Goal: Task Accomplishment & Management: Use online tool/utility

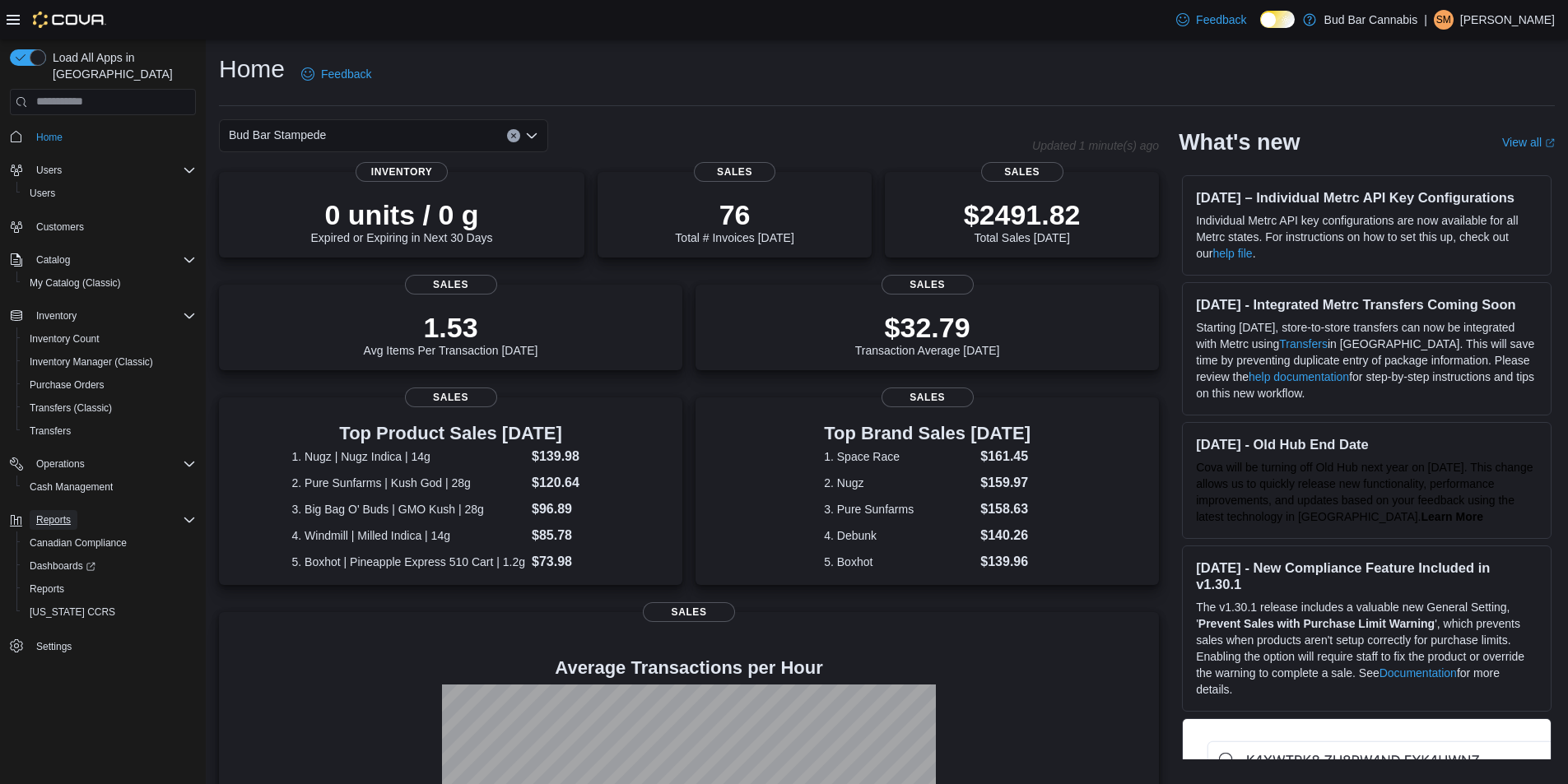
click at [60, 514] on span "Reports" at bounding box center [53, 520] width 34 height 13
click at [44, 514] on span "Reports" at bounding box center [53, 520] width 34 height 13
click at [46, 583] on span "Reports" at bounding box center [46, 590] width 34 height 13
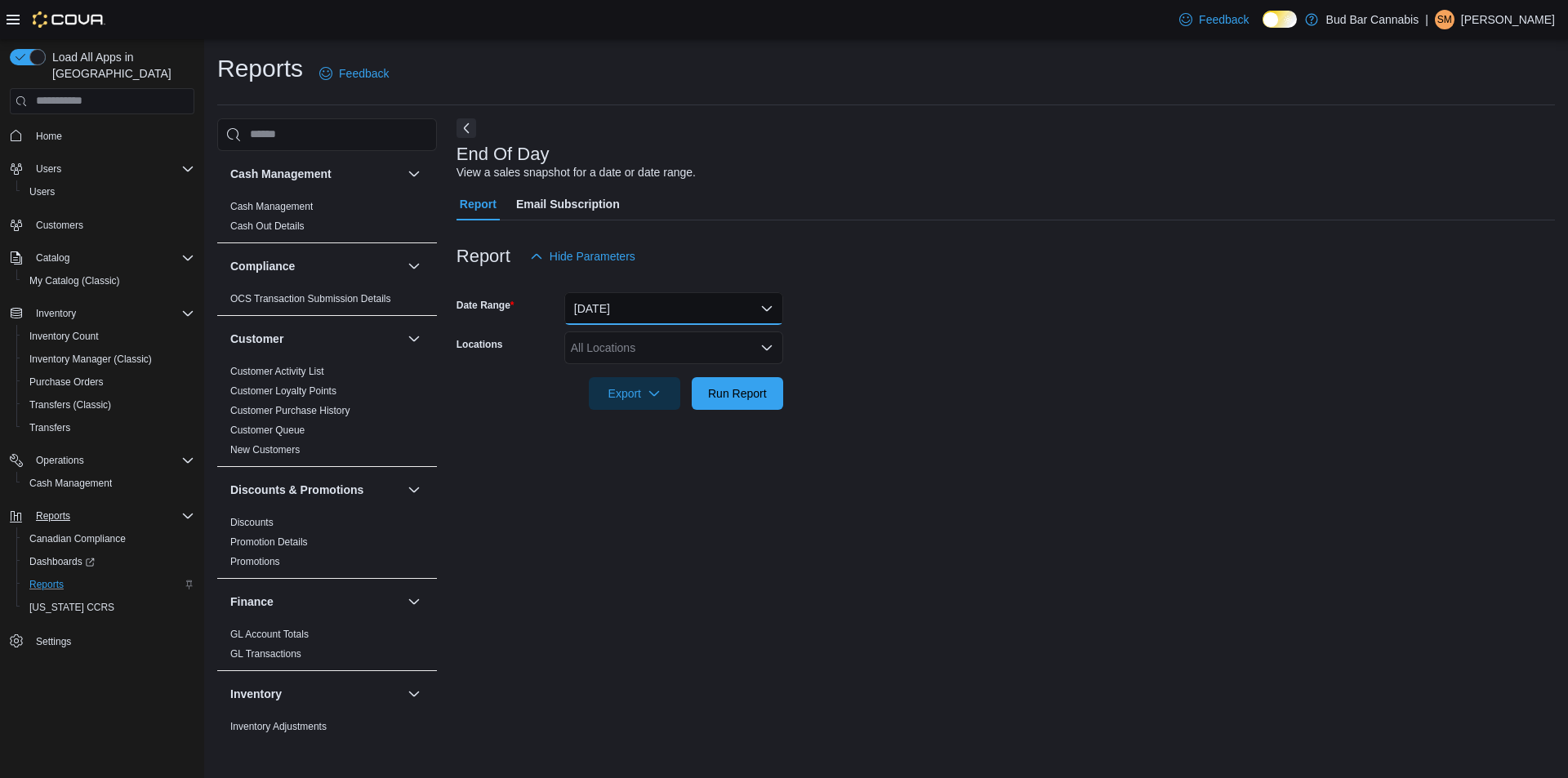
click at [610, 310] on button "[DATE]" at bounding box center [673, 309] width 219 height 33
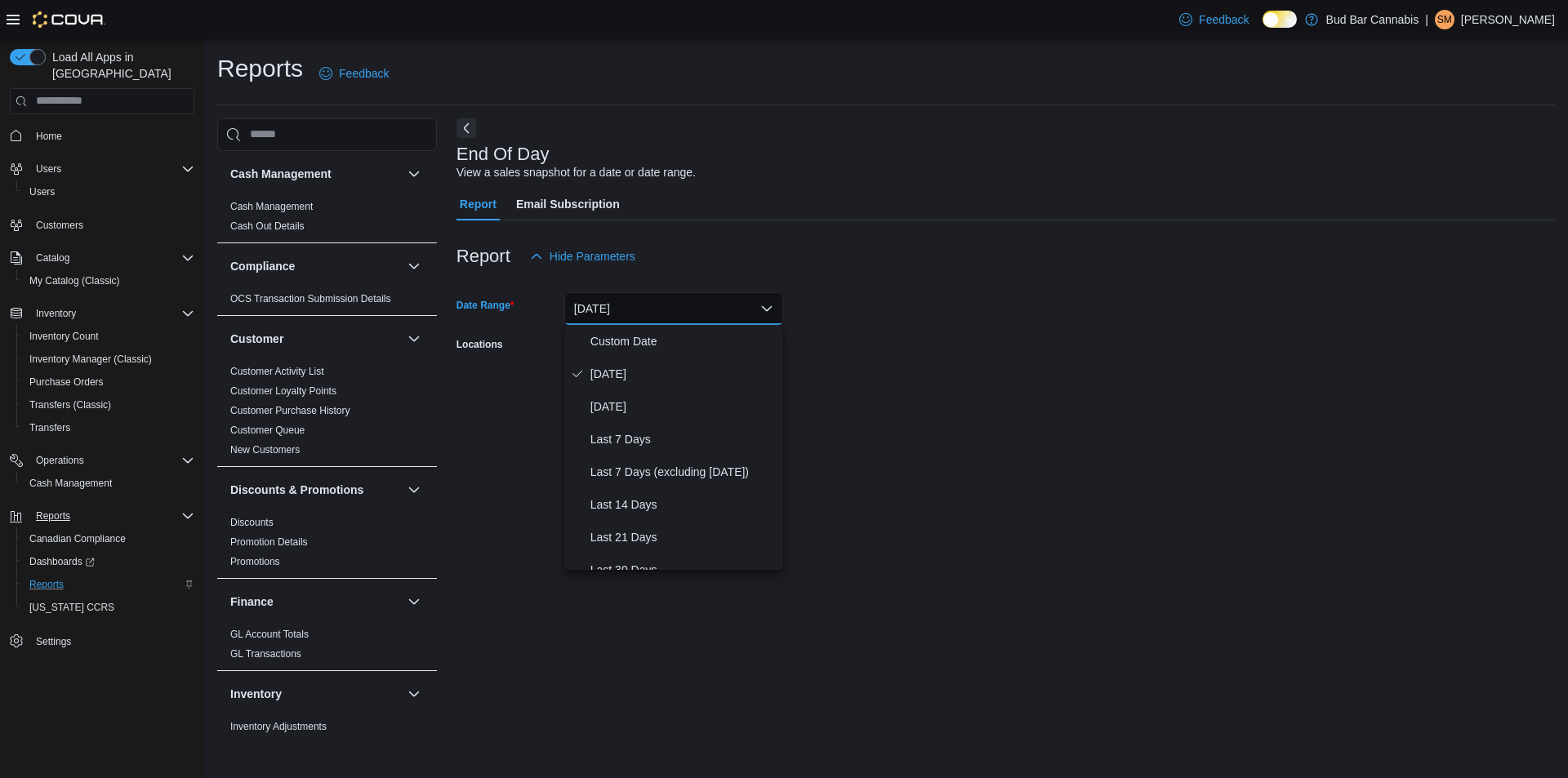
click at [874, 350] on form "Date Range [DATE] Locations All Locations Export Run Report" at bounding box center [1006, 341] width 1099 height 137
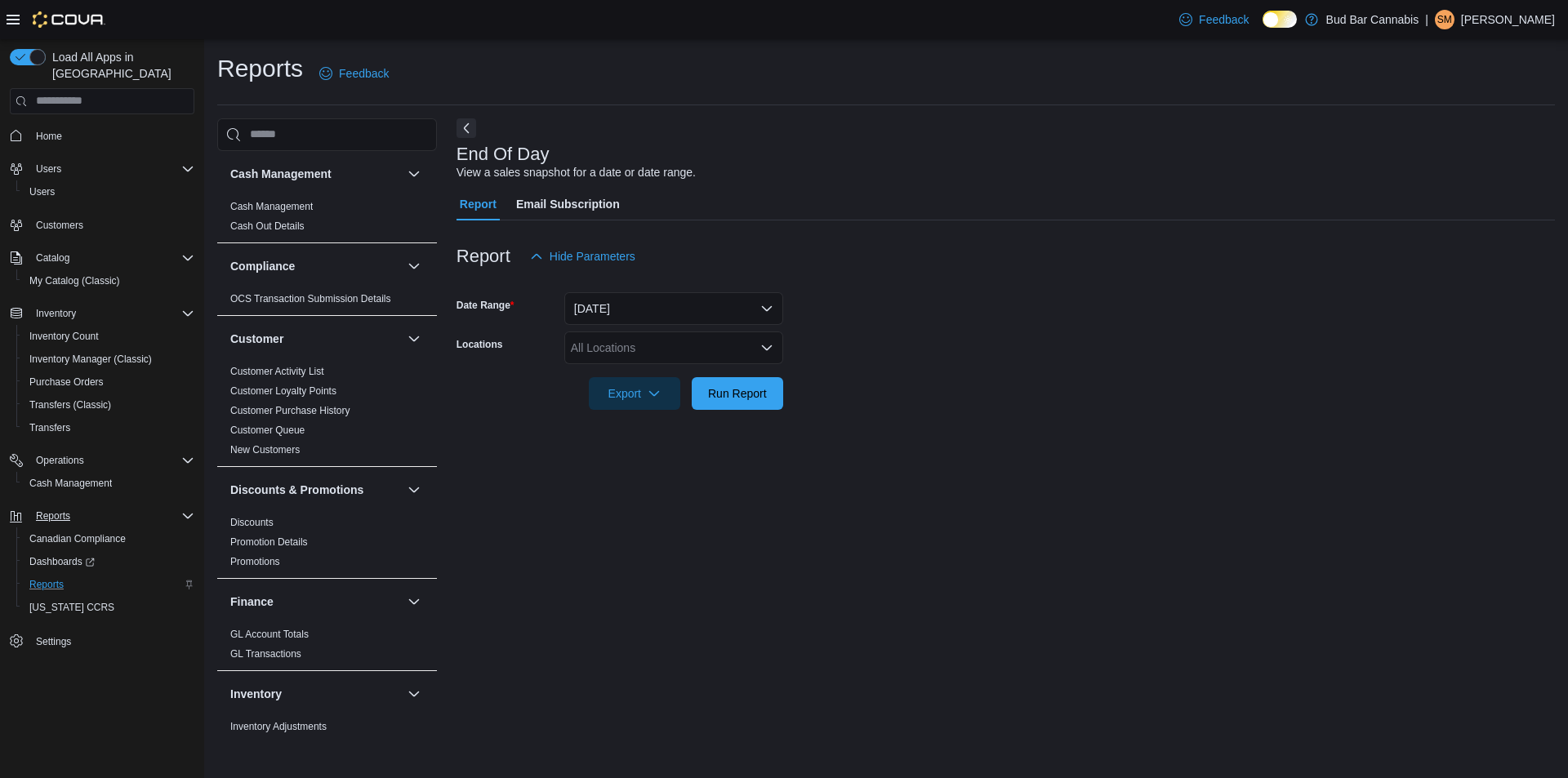
click at [710, 342] on div "All Locations" at bounding box center [673, 347] width 219 height 33
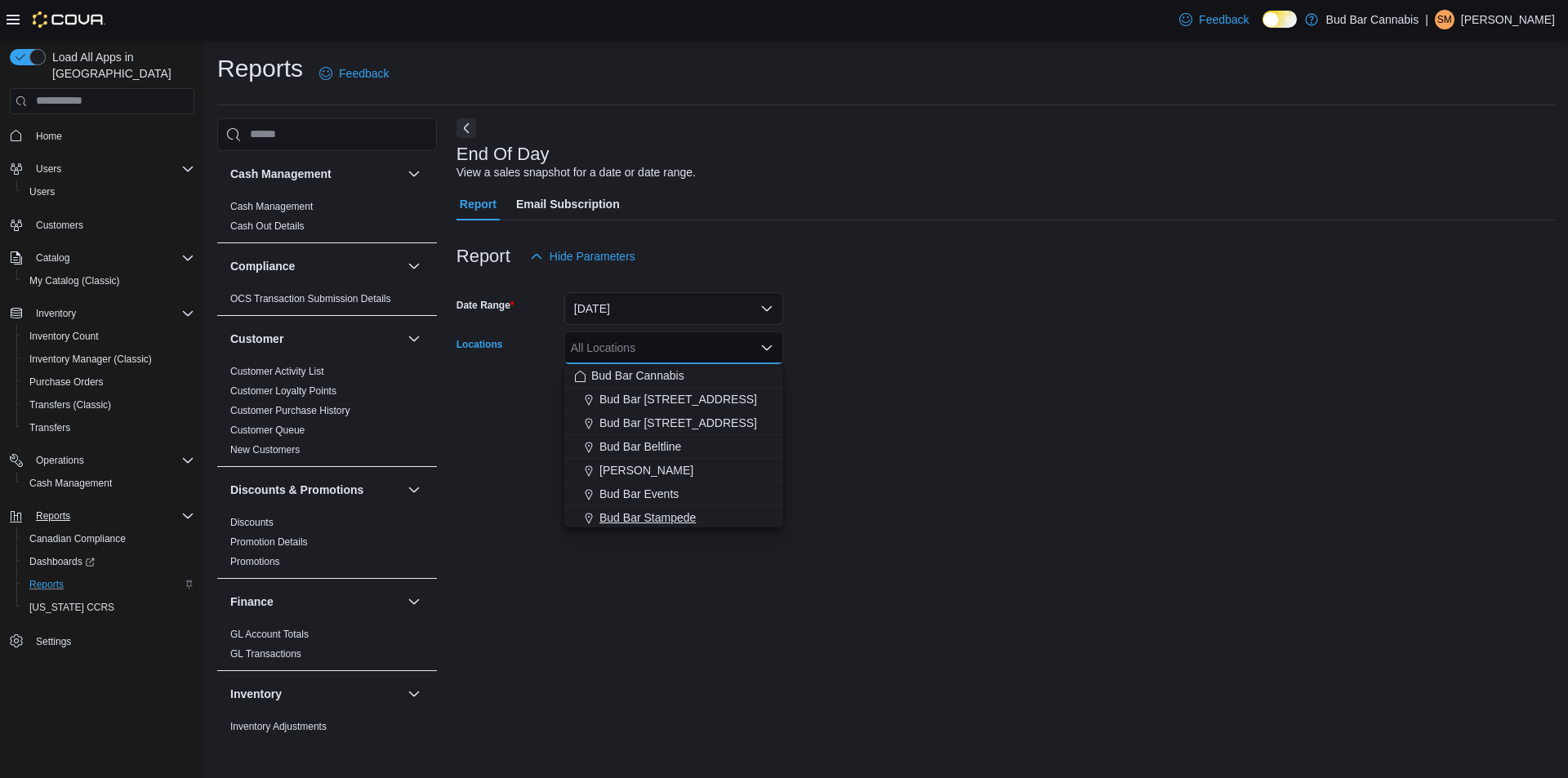
click at [666, 514] on span "Bud Bar Stampede" at bounding box center [647, 517] width 96 height 16
click at [868, 412] on div at bounding box center [1006, 420] width 1099 height 20
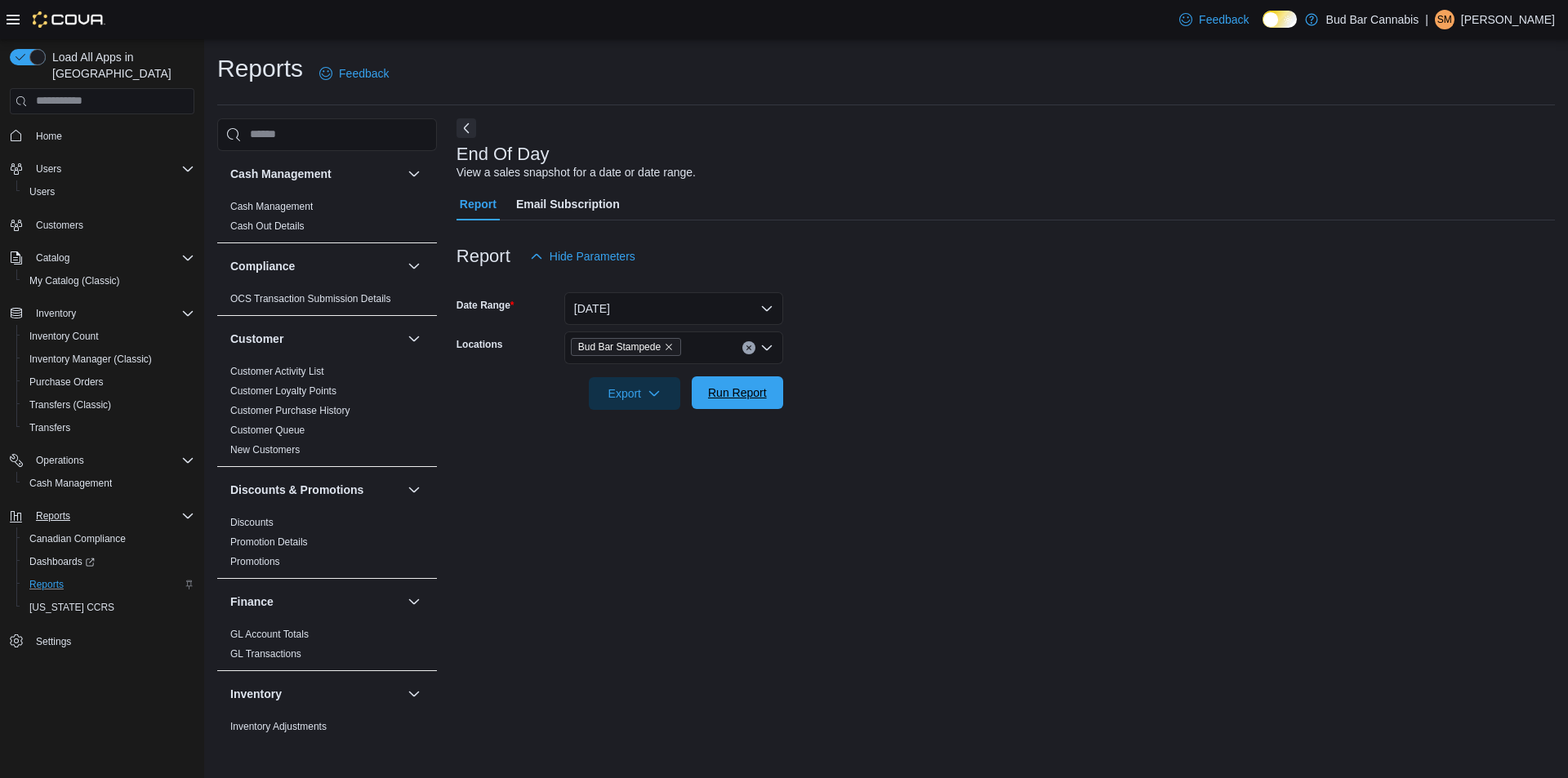
click at [727, 395] on span "Run Report" at bounding box center [737, 392] width 59 height 16
